Goal: Transaction & Acquisition: Obtain resource

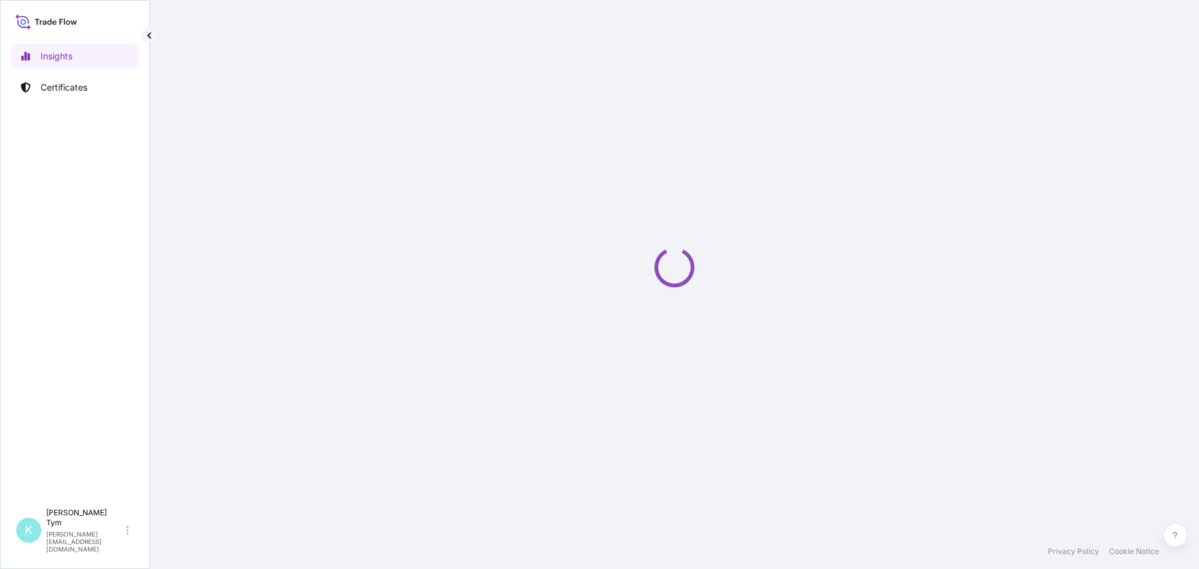
select select "2025"
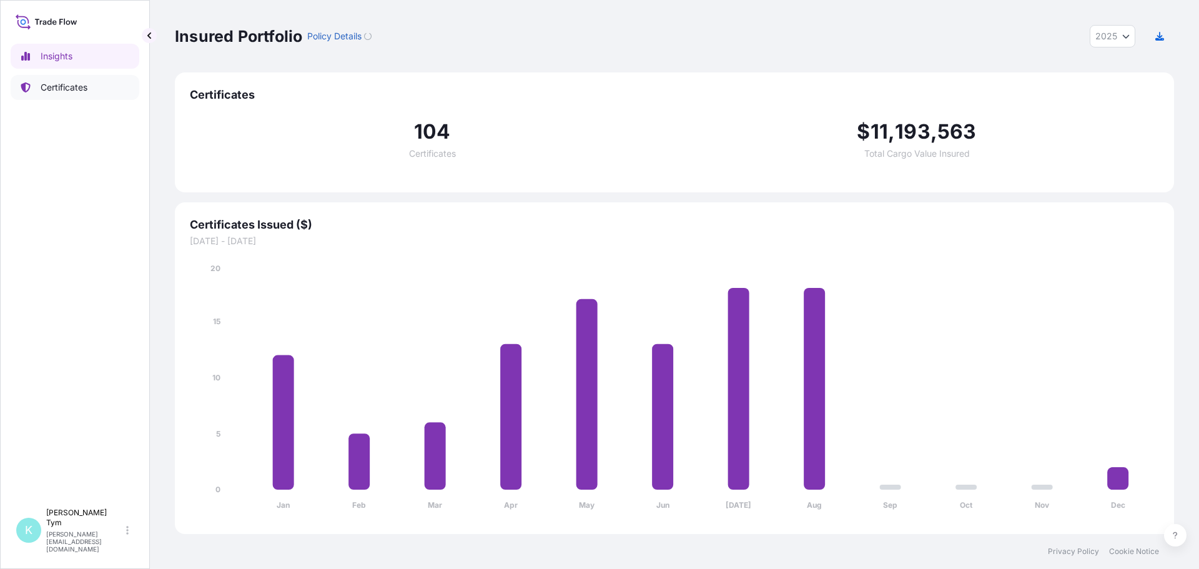
click at [76, 84] on p "Certificates" at bounding box center [64, 87] width 47 height 12
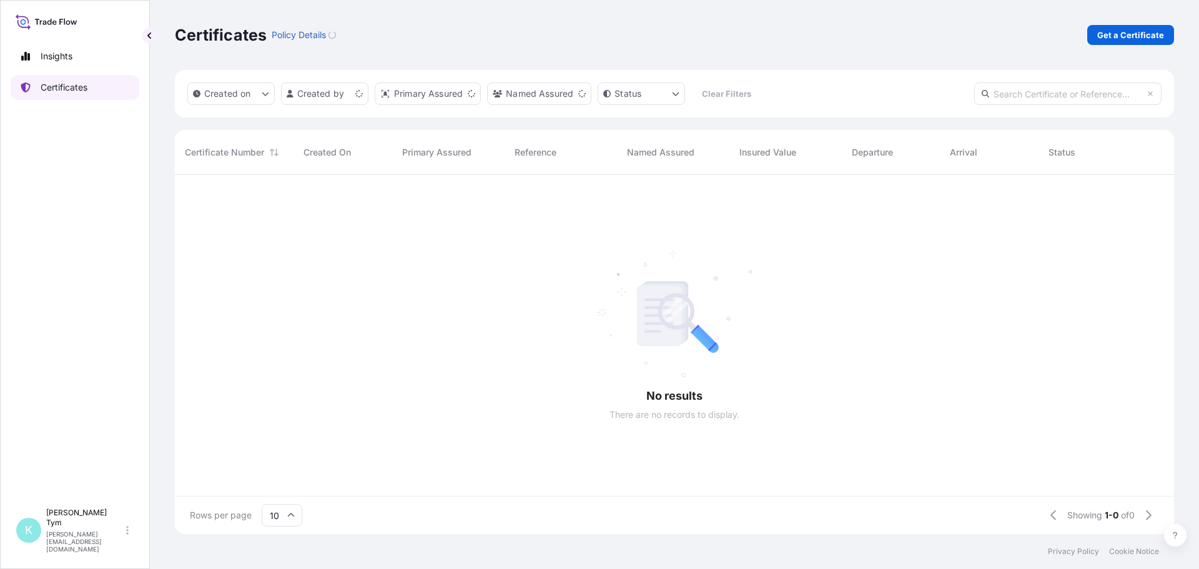
scroll to position [357, 990]
click at [1039, 95] on input "text" at bounding box center [1067, 93] width 187 height 22
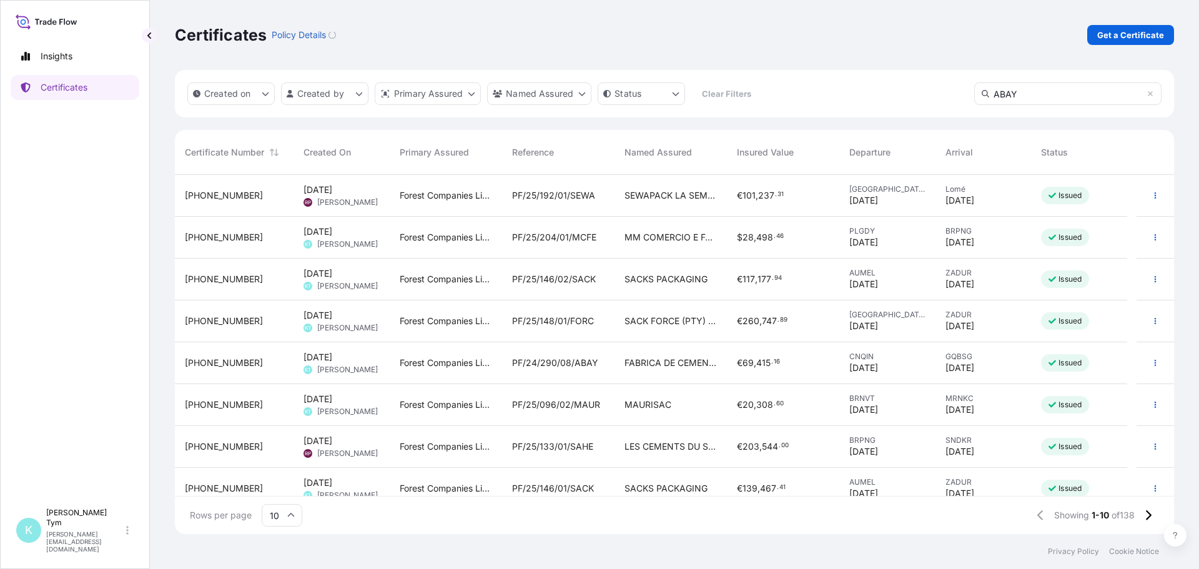
type input "ABAY"
click at [541, 322] on span "PF/24/288/07/ABAY" at bounding box center [555, 321] width 86 height 12
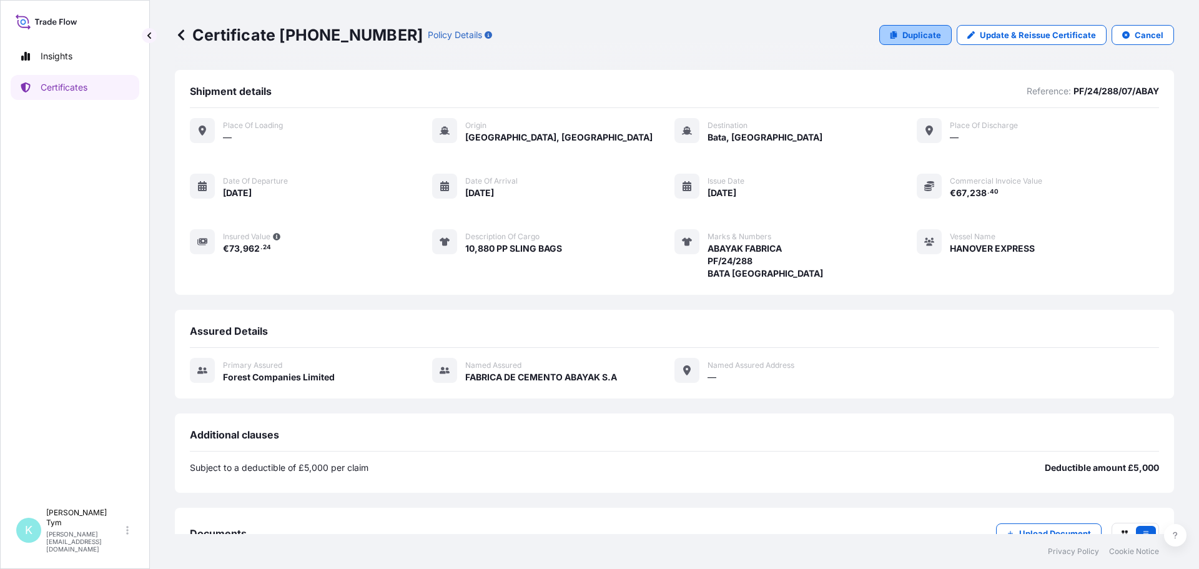
click at [904, 40] on p "Duplicate" at bounding box center [921, 35] width 39 height 12
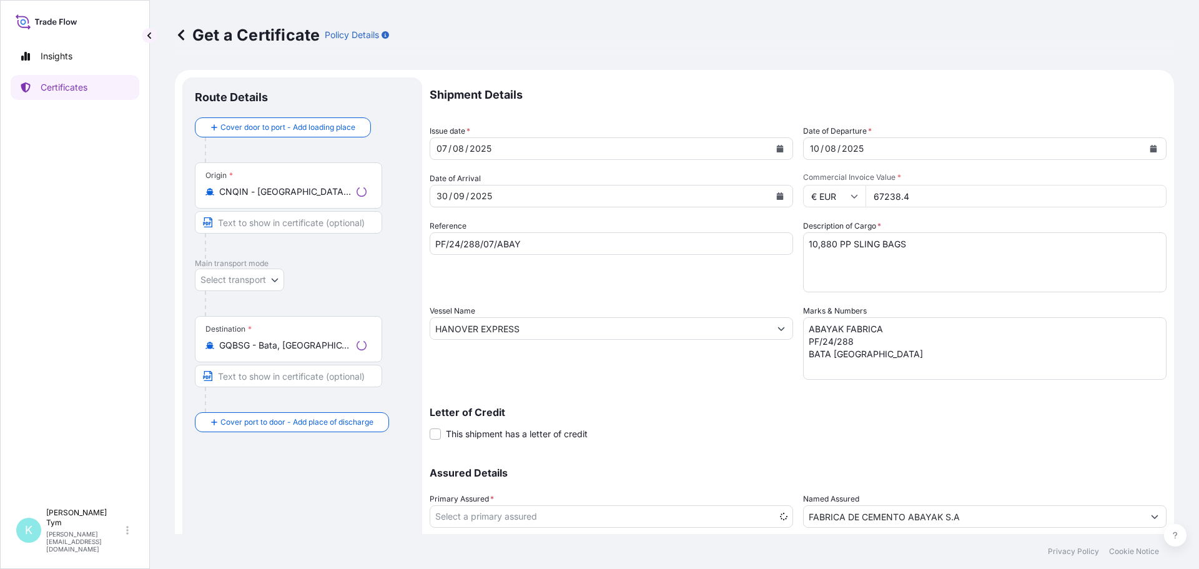
select select "31422"
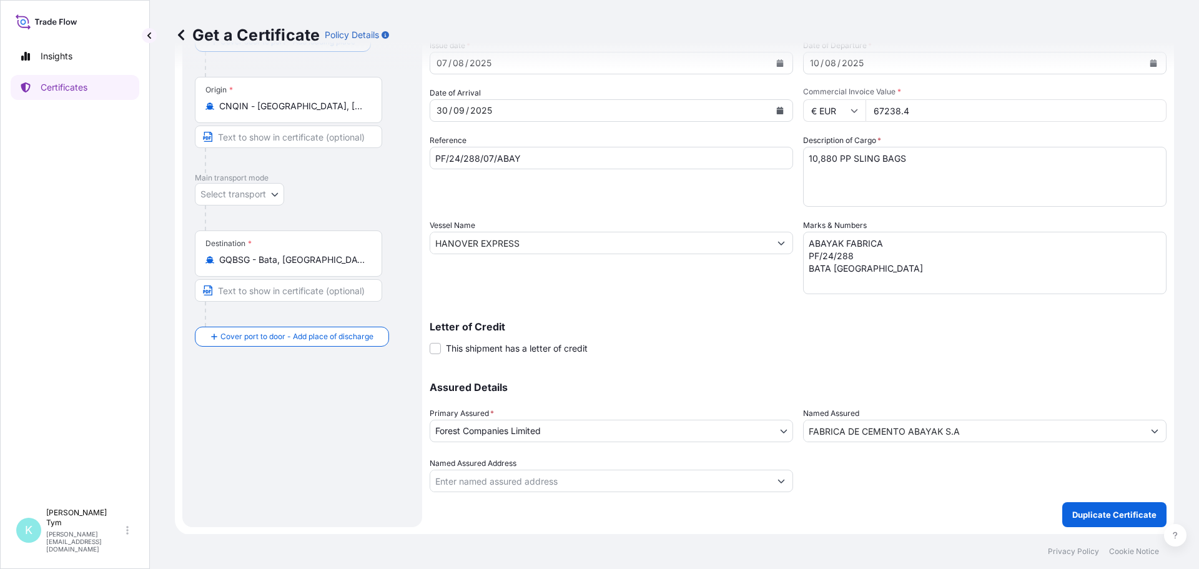
scroll to position [86, 0]
click at [1087, 510] on p "Duplicate Certificate" at bounding box center [1114, 514] width 84 height 12
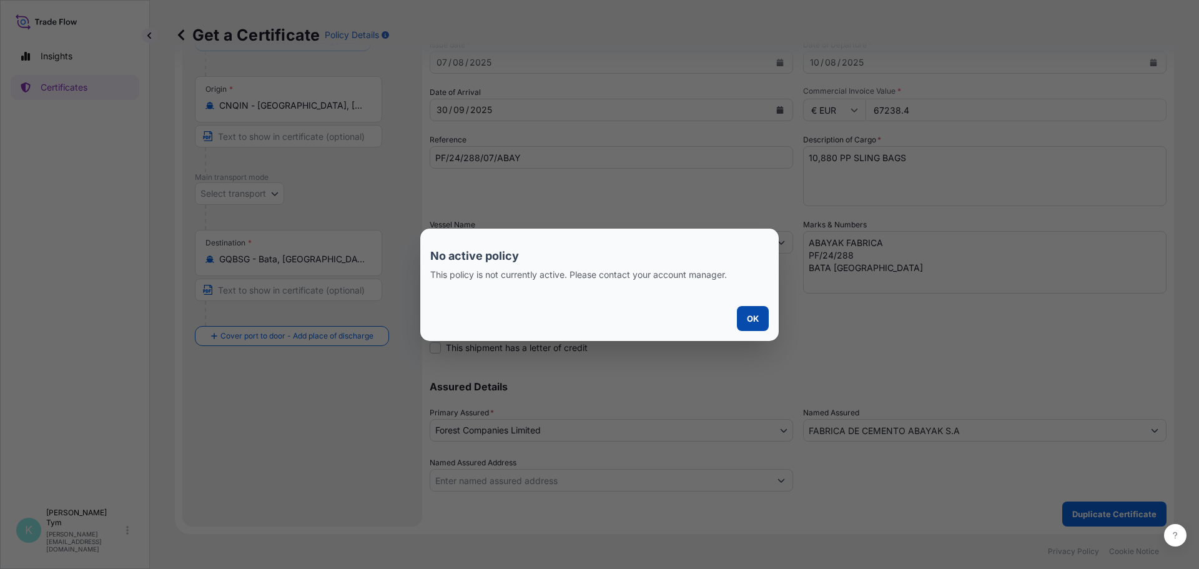
click at [756, 321] on p "OK" at bounding box center [753, 318] width 12 height 12
